Goal: Register for event/course

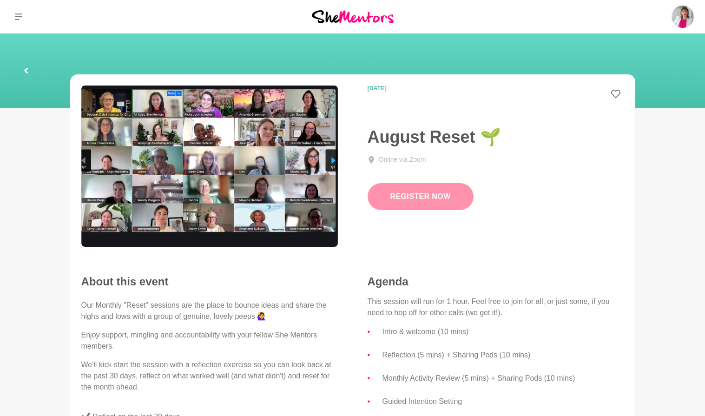
click at [404, 195] on link "Register Now" at bounding box center [420, 196] width 106 height 27
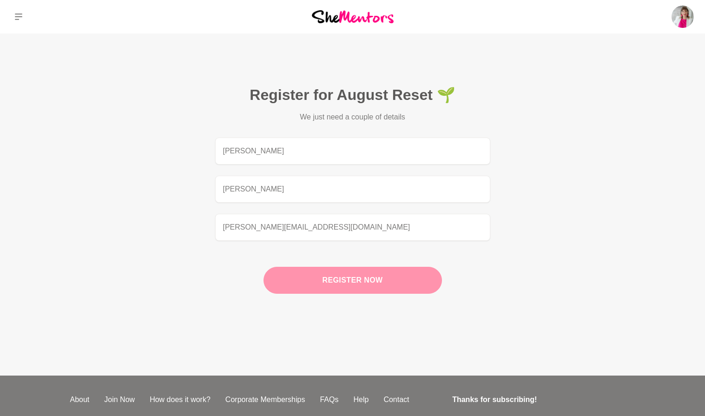
click at [360, 282] on button "Register now" at bounding box center [352, 280] width 178 height 27
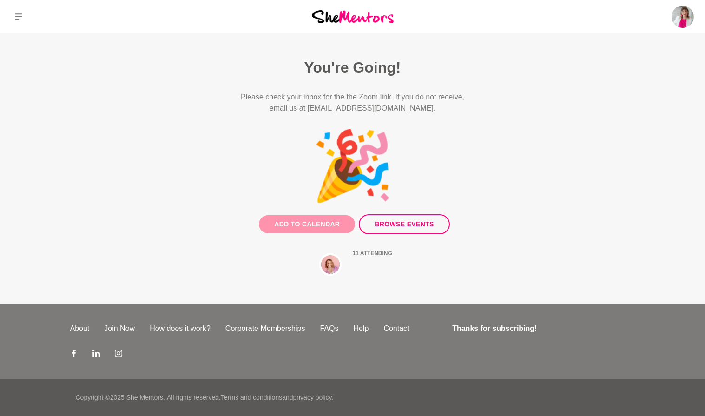
click at [329, 227] on button "Add to Calendar" at bounding box center [307, 224] width 96 height 18
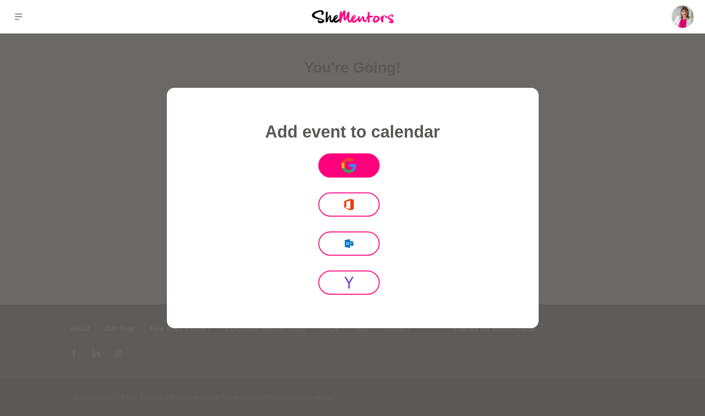
click at [371, 162] on button "Icon Mafia" at bounding box center [348, 165] width 61 height 25
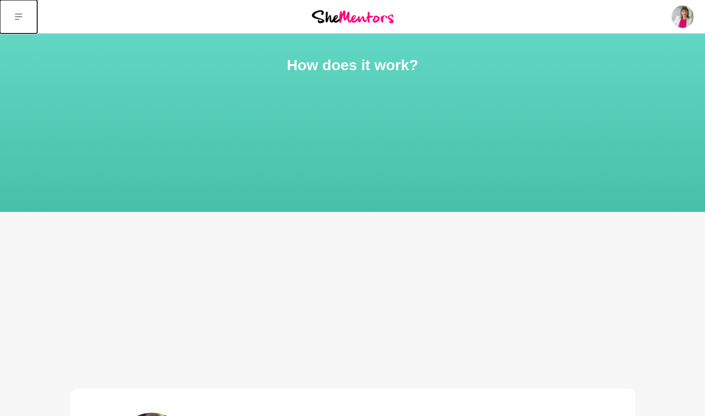
click at [15, 13] on icon at bounding box center [18, 16] width 7 height 7
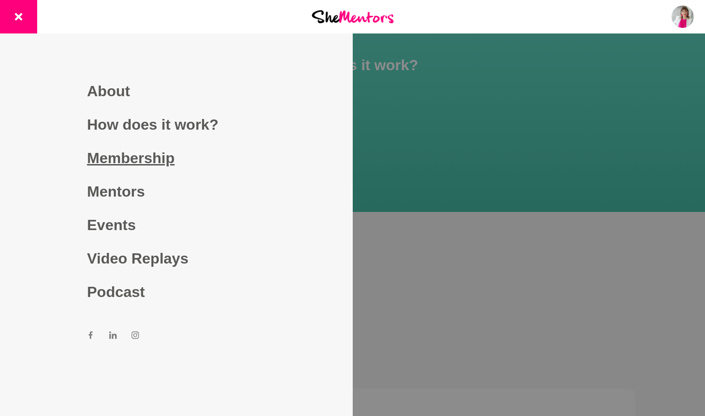
click at [154, 162] on link "Membership" at bounding box center [176, 157] width 178 height 33
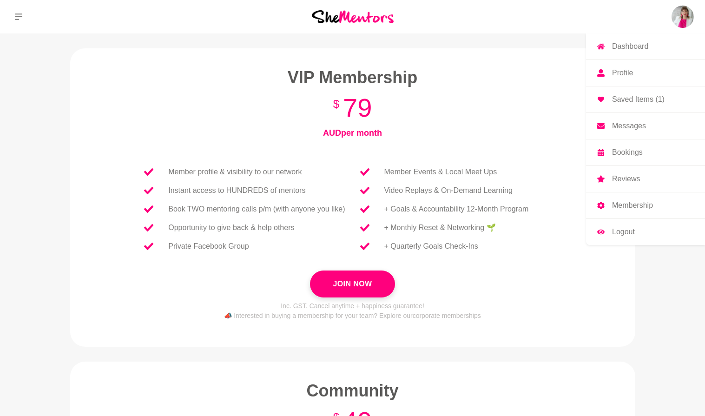
click at [676, 41] on link "Dashboard" at bounding box center [645, 46] width 119 height 26
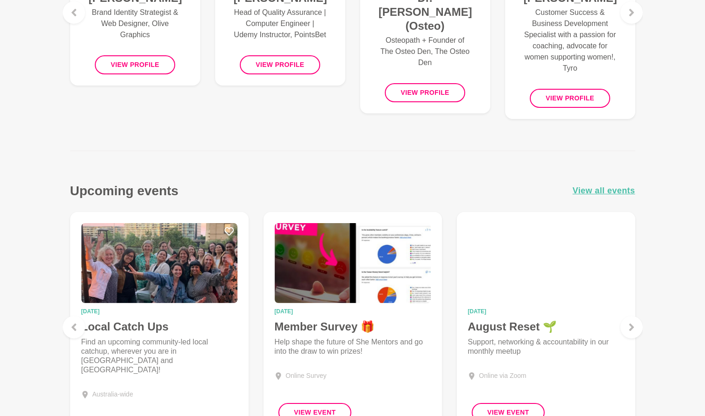
scroll to position [517, 0]
